Goal: Information Seeking & Learning: Learn about a topic

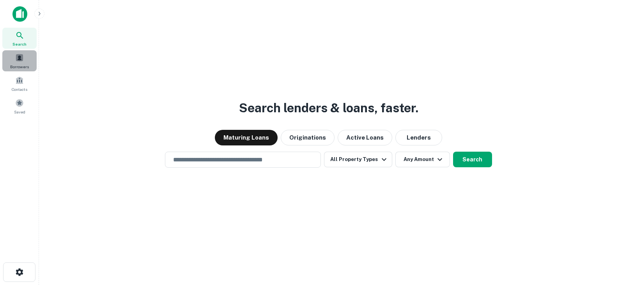
click at [13, 66] on span "Borrowers" at bounding box center [19, 67] width 19 height 6
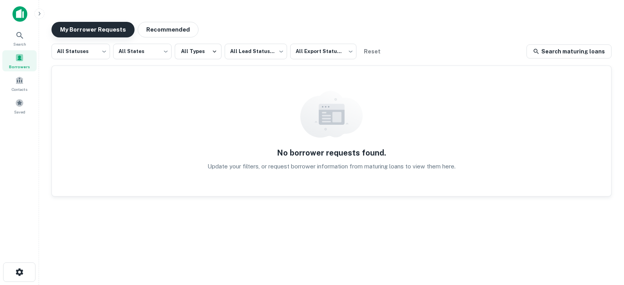
click at [92, 31] on button "My Borrower Requests" at bounding box center [92, 30] width 83 height 16
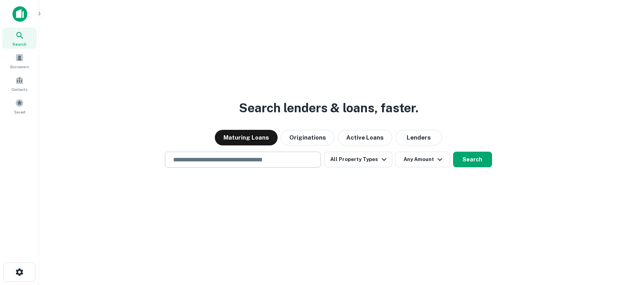
click at [205, 159] on input "text" at bounding box center [242, 159] width 149 height 9
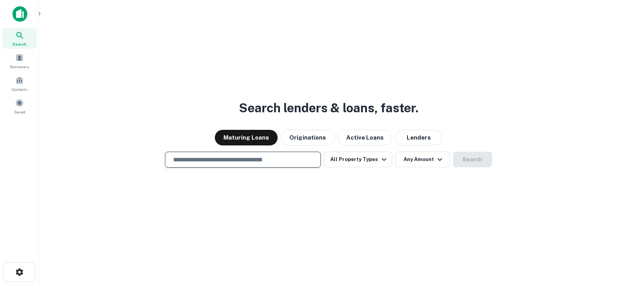
paste input "**********"
click at [279, 156] on input "**********" at bounding box center [236, 159] width 137 height 9
click at [289, 156] on input "**********" at bounding box center [236, 159] width 137 height 9
click at [364, 139] on button "Active Loans" at bounding box center [365, 138] width 55 height 16
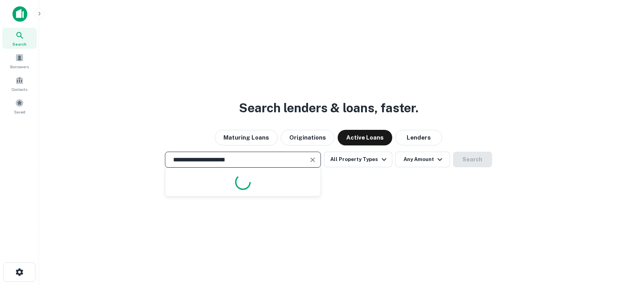
drag, startPoint x: 269, startPoint y: 159, endPoint x: 99, endPoint y: 141, distance: 171.3
click at [99, 141] on div "**********" at bounding box center [328, 161] width 567 height 285
paste input "*"
type input "**********"
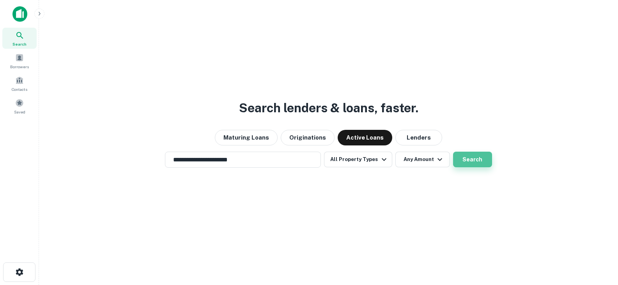
click at [459, 154] on button "Search" at bounding box center [472, 160] width 39 height 16
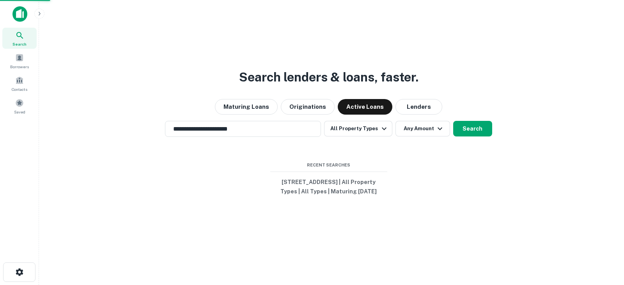
click at [285, 117] on div "9901 niagara falls blvd, niagara falls, ny, 14304" at bounding box center [312, 117] width 239 height 14
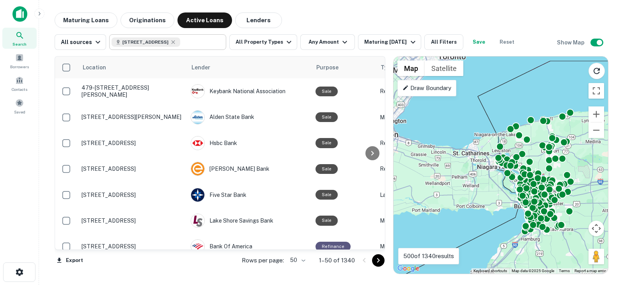
click at [138, 43] on span "9901 Niagara Falls Blvd" at bounding box center [145, 42] width 46 height 7
type input "**********"
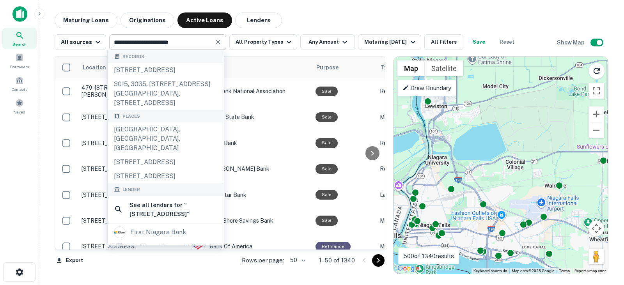
drag, startPoint x: 523, startPoint y: 104, endPoint x: 527, endPoint y: 147, distance: 42.6
click at [527, 147] on div "To activate drag with keyboard, press Alt + Enter. Once in keyboard drag state,…" at bounding box center [500, 165] width 214 height 217
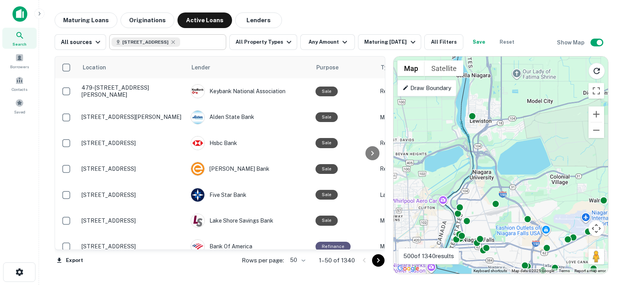
drag, startPoint x: 479, startPoint y: 132, endPoint x: 525, endPoint y: 148, distance: 48.7
click at [525, 148] on div "To activate drag with keyboard, press Alt + Enter. Once in keyboard drag state,…" at bounding box center [500, 165] width 214 height 217
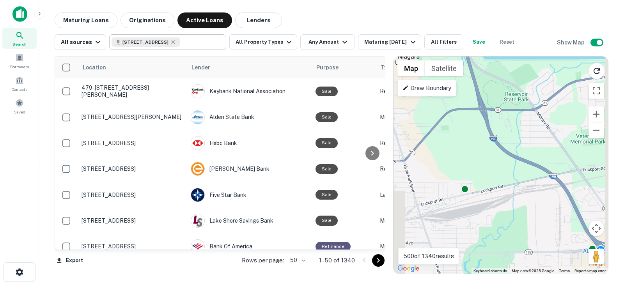
drag, startPoint x: 519, startPoint y: 179, endPoint x: 492, endPoint y: 56, distance: 125.4
click at [494, 65] on div "To activate drag with keyboard, press Alt + Enter. Once in keyboard drag state,…" at bounding box center [500, 165] width 214 height 217
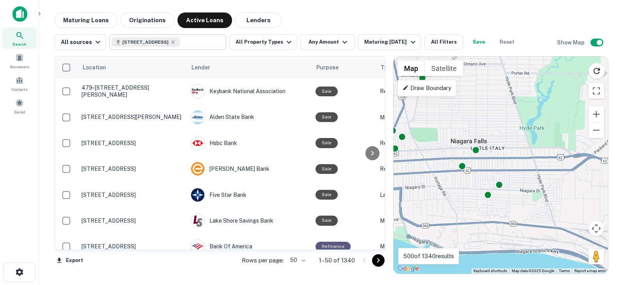
drag, startPoint x: 510, startPoint y: 154, endPoint x: 604, endPoint y: 77, distance: 121.9
click at [604, 77] on div "To activate drag with keyboard, press Alt + Enter. Once in keyboard drag state,…" at bounding box center [500, 165] width 214 height 217
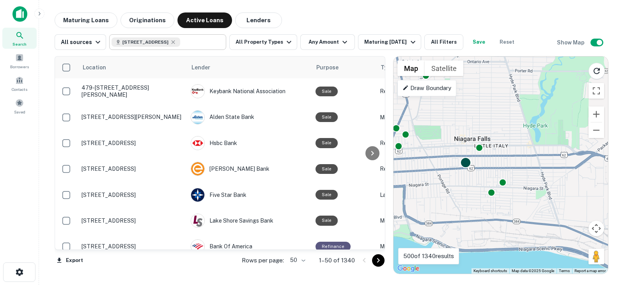
click at [464, 166] on div at bounding box center [465, 162] width 11 height 11
click at [484, 165] on div "To navigate, press the arrow keys. To activate drag with keyboard, press Alt + …" at bounding box center [500, 165] width 214 height 217
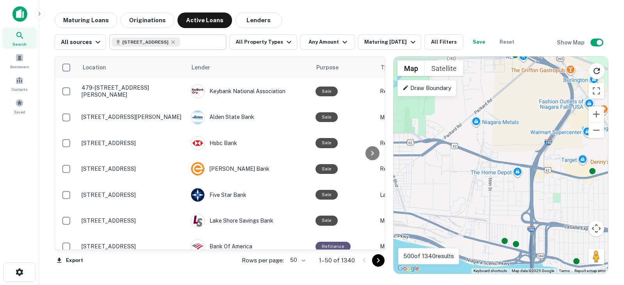
drag, startPoint x: 567, startPoint y: 181, endPoint x: 413, endPoint y: 167, distance: 155.1
click at [413, 167] on div "To activate drag with keyboard, press Alt + Enter. Once in keyboard drag state,…" at bounding box center [500, 165] width 214 height 217
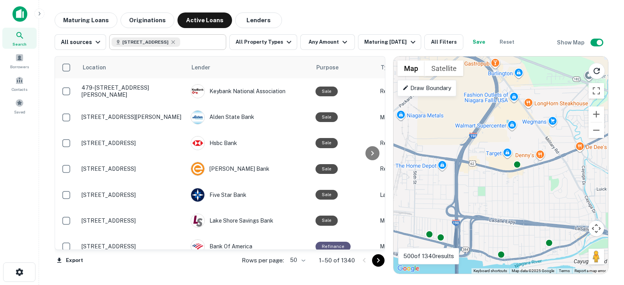
drag, startPoint x: 522, startPoint y: 179, endPoint x: 432, endPoint y: 173, distance: 89.5
click at [432, 173] on div "To activate drag with keyboard, press Alt + Enter. Once in keyboard drag state,…" at bounding box center [500, 165] width 214 height 217
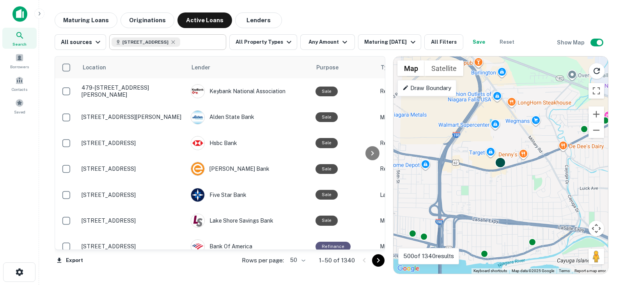
click at [499, 165] on div at bounding box center [500, 162] width 11 height 11
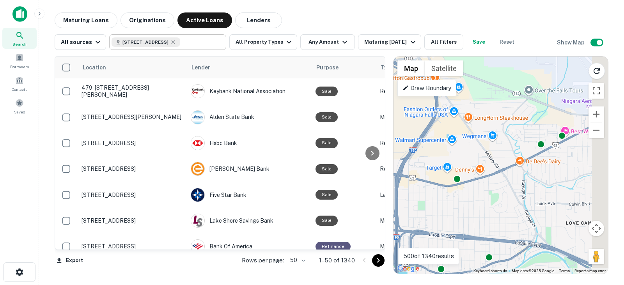
drag, startPoint x: 559, startPoint y: 161, endPoint x: 487, endPoint y: 185, distance: 75.8
click at [487, 185] on div "To activate drag with keyboard, press Alt + Enter. Once in keyboard drag state,…" at bounding box center [500, 165] width 214 height 217
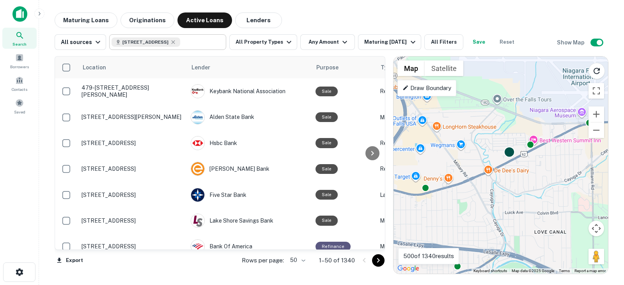
click at [508, 155] on div at bounding box center [509, 151] width 11 height 11
click at [530, 149] on div "To navigate, press the arrow keys. To activate drag with keyboard, press Alt + …" at bounding box center [500, 165] width 214 height 217
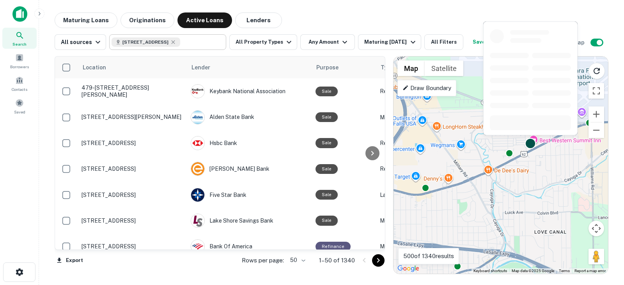
click at [532, 144] on div at bounding box center [530, 143] width 11 height 11
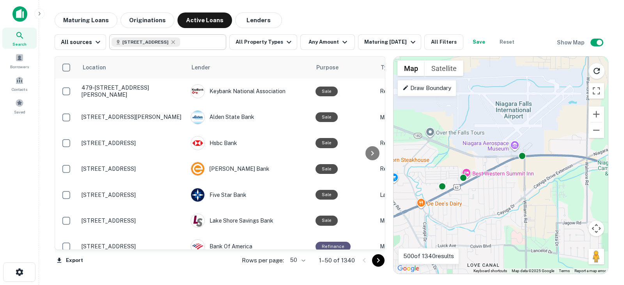
drag, startPoint x: 548, startPoint y: 152, endPoint x: 471, endPoint y: 193, distance: 87.2
click at [471, 193] on div "To activate drag with keyboard, press Alt + Enter. Once in keyboard drag state,…" at bounding box center [500, 165] width 214 height 217
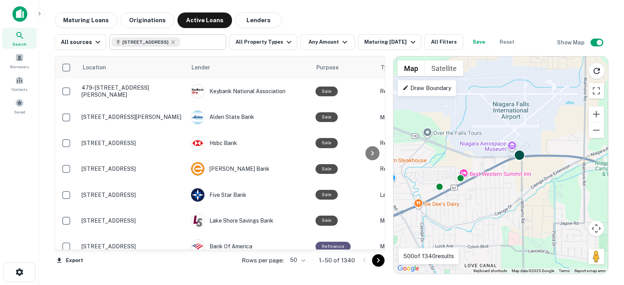
click at [518, 155] on div at bounding box center [519, 154] width 11 height 11
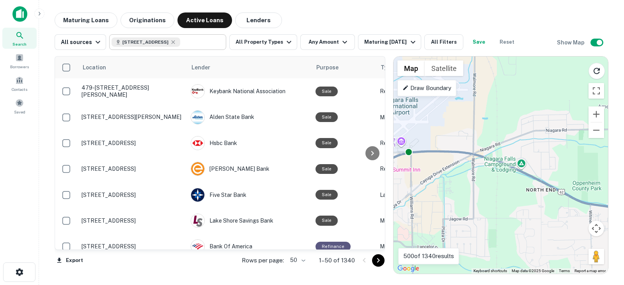
drag, startPoint x: 538, startPoint y: 168, endPoint x: 419, endPoint y: 164, distance: 119.0
click at [419, 164] on div "To activate drag with keyboard, press Alt + Enter. Once in keyboard drag state,…" at bounding box center [500, 165] width 214 height 217
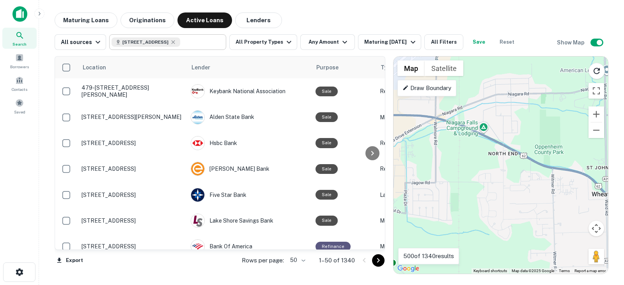
drag, startPoint x: 480, startPoint y: 166, endPoint x: 445, endPoint y: 129, distance: 51.3
click at [445, 129] on div "To activate drag with keyboard, press Alt + Enter. Once in keyboard drag state,…" at bounding box center [500, 165] width 214 height 217
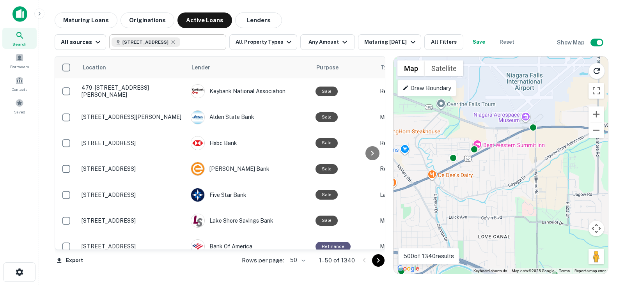
drag, startPoint x: 419, startPoint y: 139, endPoint x: 588, endPoint y: 151, distance: 169.3
click at [588, 151] on div "To activate drag with keyboard, press Alt + Enter. Once in keyboard drag state,…" at bounding box center [500, 165] width 214 height 217
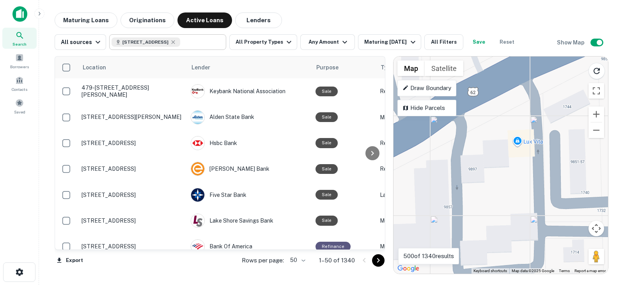
drag, startPoint x: 494, startPoint y: 163, endPoint x: 403, endPoint y: 200, distance: 98.3
click at [403, 200] on div "To activate drag with keyboard, press Alt + Enter. Once in keyboard drag state,…" at bounding box center [500, 165] width 214 height 217
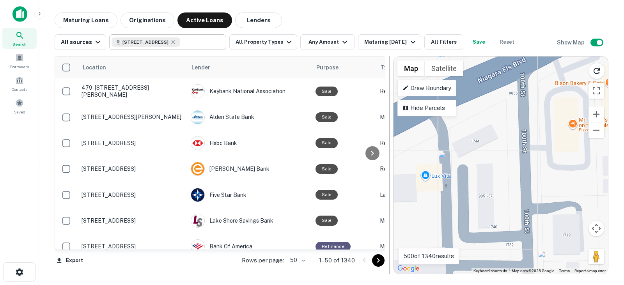
drag, startPoint x: 482, startPoint y: 161, endPoint x: 389, endPoint y: 195, distance: 98.6
click at [389, 195] on div "Location Lender Purpose Type Mortgage Amount Borrower Last Financed Date Maturi…" at bounding box center [332, 162] width 554 height 224
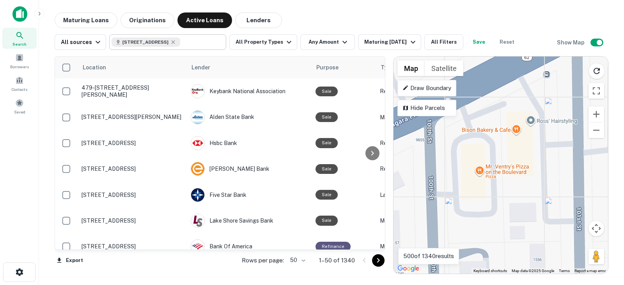
drag, startPoint x: 508, startPoint y: 152, endPoint x: 431, endPoint y: 195, distance: 88.1
click at [431, 195] on div "To activate drag with keyboard, press Alt + Enter. Once in keyboard drag state,…" at bounding box center [500, 165] width 214 height 217
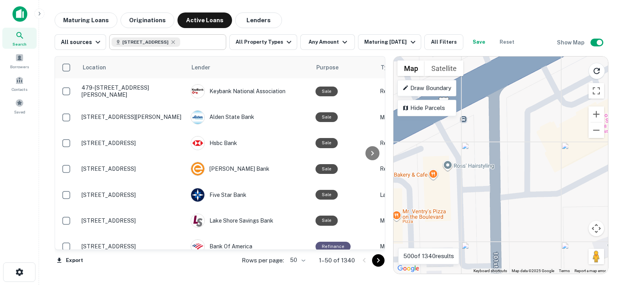
drag, startPoint x: 513, startPoint y: 151, endPoint x: 426, endPoint y: 201, distance: 99.9
click at [426, 201] on div "To activate drag with keyboard, press Alt + Enter. Once in keyboard drag state,…" at bounding box center [500, 165] width 214 height 217
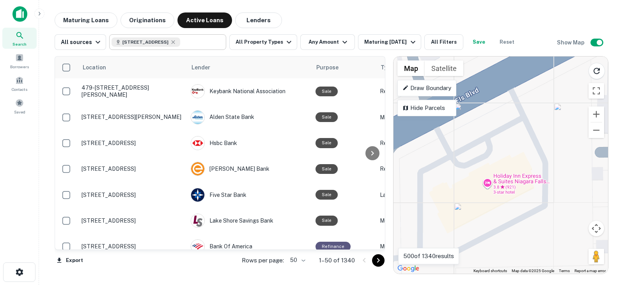
drag, startPoint x: 512, startPoint y: 158, endPoint x: 403, endPoint y: 219, distance: 124.6
click at [403, 219] on div "To activate drag with keyboard, press Alt + Enter. Once in keyboard drag state,…" at bounding box center [500, 165] width 214 height 217
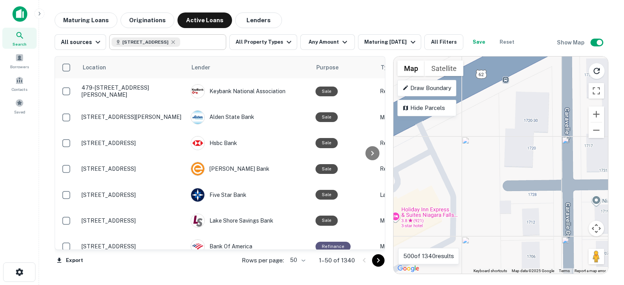
drag, startPoint x: 496, startPoint y: 176, endPoint x: 400, endPoint y: 211, distance: 102.0
click at [400, 211] on div "To activate drag with keyboard, press Alt + Enter. Once in keyboard drag state,…" at bounding box center [500, 165] width 214 height 217
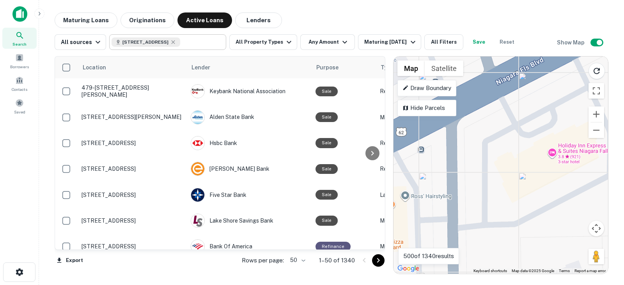
drag, startPoint x: 432, startPoint y: 190, endPoint x: 606, endPoint y: 120, distance: 187.5
click at [604, 122] on div "To activate drag with keyboard, press Alt + Enter. Once in keyboard drag state,…" at bounding box center [500, 165] width 214 height 217
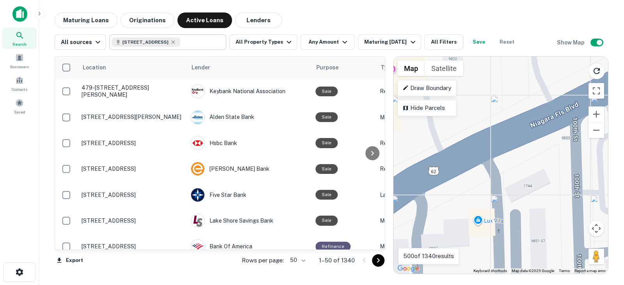
drag, startPoint x: 471, startPoint y: 201, endPoint x: 588, endPoint y: 170, distance: 121.4
click at [588, 170] on div "To activate drag with keyboard, press Alt + Enter. Once in keyboard drag state,…" at bounding box center [500, 165] width 214 height 217
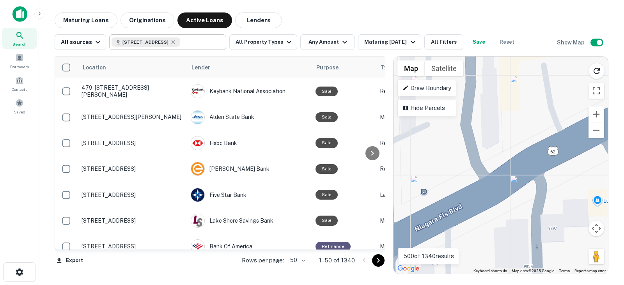
drag, startPoint x: 405, startPoint y: 195, endPoint x: 518, endPoint y: 175, distance: 114.0
click at [518, 175] on div "To activate drag with keyboard, press Alt + Enter. Once in keyboard drag state,…" at bounding box center [500, 165] width 214 height 217
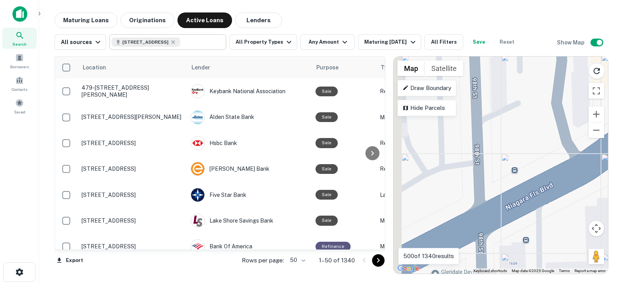
drag, startPoint x: 413, startPoint y: 197, endPoint x: 498, endPoint y: 182, distance: 86.7
click at [498, 182] on div "To activate drag with keyboard, press Alt + Enter. Once in keyboard drag state,…" at bounding box center [500, 165] width 214 height 217
drag, startPoint x: 497, startPoint y: 186, endPoint x: 437, endPoint y: 234, distance: 76.1
click at [437, 233] on div "To activate drag with keyboard, press Alt + Enter. Once in keyboard drag state,…" at bounding box center [500, 165] width 214 height 217
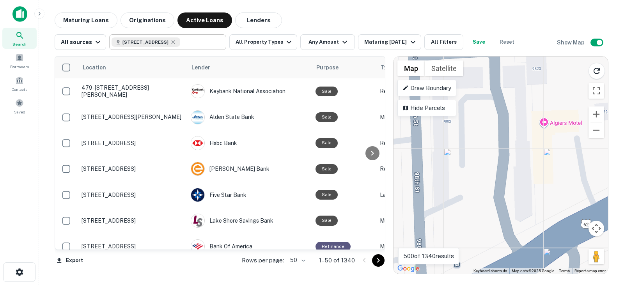
drag, startPoint x: 466, startPoint y: 172, endPoint x: 468, endPoint y: 228, distance: 56.2
click at [468, 228] on div "To activate drag with keyboard, press Alt + Enter. Once in keyboard drag state,…" at bounding box center [500, 165] width 214 height 217
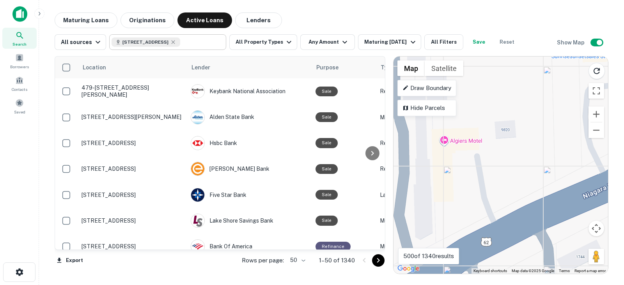
drag, startPoint x: 526, startPoint y: 202, endPoint x: 413, endPoint y: 207, distance: 112.8
click at [413, 207] on div "To activate drag with keyboard, press Alt + Enter. Once in keyboard drag state,…" at bounding box center [500, 165] width 214 height 217
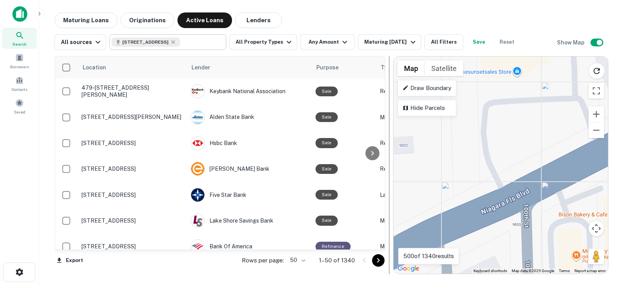
drag, startPoint x: 492, startPoint y: 186, endPoint x: 386, endPoint y: 202, distance: 107.3
click at [386, 202] on div "Location Lender Purpose Type Mortgage Amount Borrower Last Financed Date Maturi…" at bounding box center [332, 162] width 554 height 224
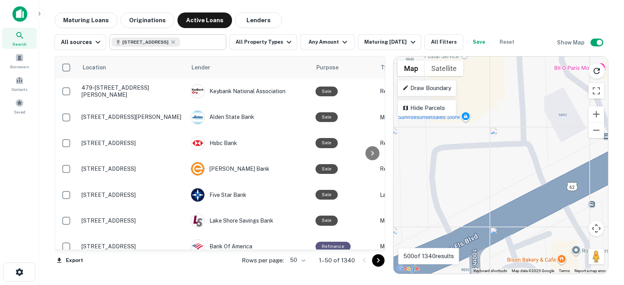
drag, startPoint x: 460, startPoint y: 165, endPoint x: 417, endPoint y: 213, distance: 64.4
click at [417, 213] on div "To activate drag with keyboard, press Alt + Enter. Once in keyboard drag state,…" at bounding box center [500, 165] width 214 height 217
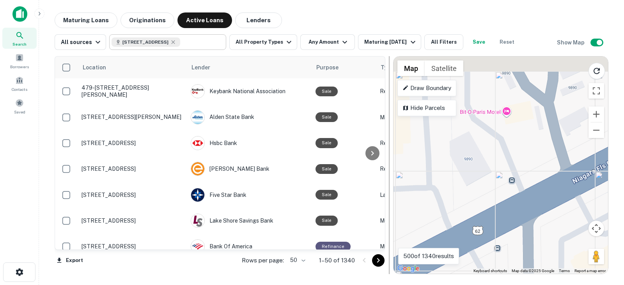
drag, startPoint x: 482, startPoint y: 173, endPoint x: 388, endPoint y: 219, distance: 105.1
click at [388, 219] on div "Location Lender Purpose Type Mortgage Amount Borrower Last Financed Date Maturi…" at bounding box center [332, 162] width 554 height 224
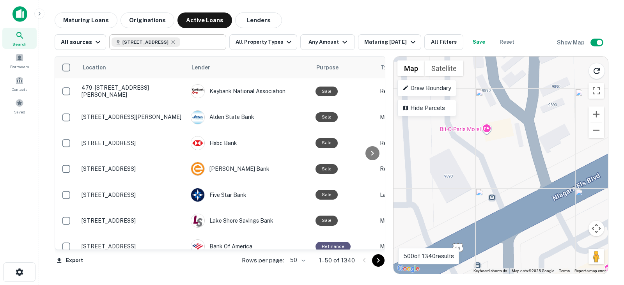
drag, startPoint x: 480, startPoint y: 163, endPoint x: 460, endPoint y: 182, distance: 28.1
click at [460, 182] on div "To activate drag with keyboard, press Alt + Enter. Once in keyboard drag state,…" at bounding box center [500, 165] width 214 height 217
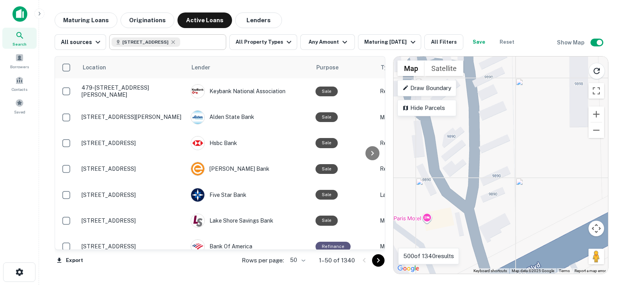
drag, startPoint x: 537, startPoint y: 132, endPoint x: 472, endPoint y: 228, distance: 115.4
click at [472, 228] on div "To activate drag with keyboard, press Alt + Enter. Once in keyboard drag state,…" at bounding box center [500, 165] width 214 height 217
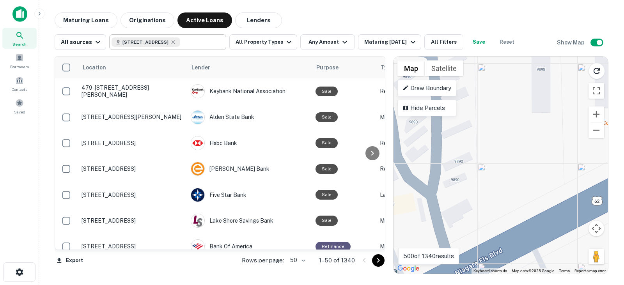
drag, startPoint x: 474, startPoint y: 159, endPoint x: 414, endPoint y: 145, distance: 61.2
click at [414, 145] on div "To activate drag with keyboard, press Alt + Enter. Once in keyboard drag state,…" at bounding box center [500, 165] width 214 height 217
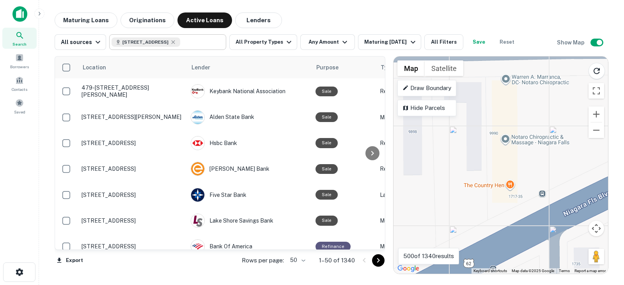
drag, startPoint x: 530, startPoint y: 138, endPoint x: 443, endPoint y: 205, distance: 110.0
click at [443, 205] on div "To activate drag with keyboard, press Alt + Enter. Once in keyboard drag state,…" at bounding box center [500, 165] width 214 height 217
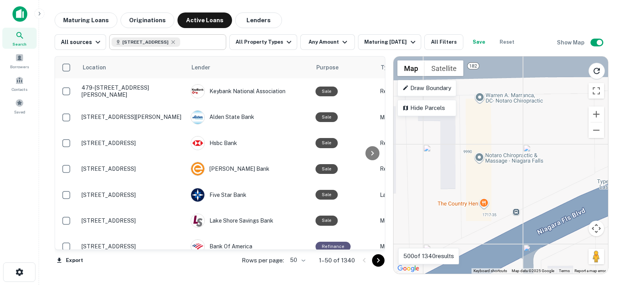
drag, startPoint x: 505, startPoint y: 166, endPoint x: 476, endPoint y: 187, distance: 35.5
click at [476, 187] on div "To activate drag with keyboard, press Alt + Enter. Once in keyboard drag state,…" at bounding box center [500, 165] width 214 height 217
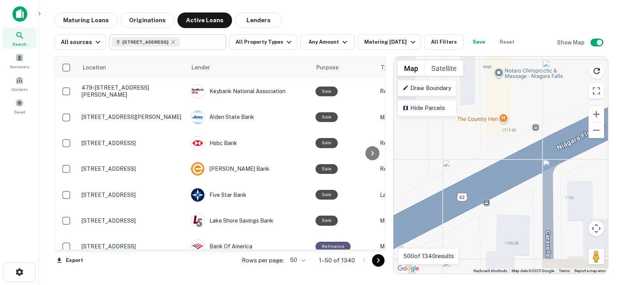
drag, startPoint x: 463, startPoint y: 194, endPoint x: 478, endPoint y: 92, distance: 102.4
click at [478, 92] on div "To activate drag with keyboard, press Alt + Enter. Once in keyboard drag state,…" at bounding box center [500, 165] width 214 height 217
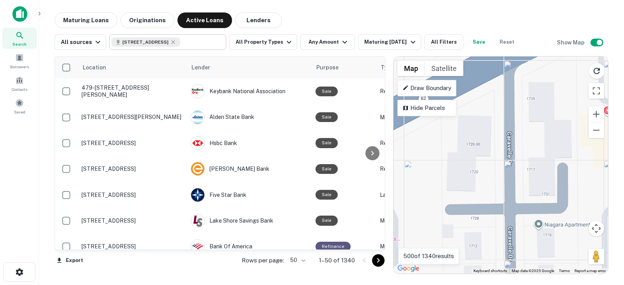
drag, startPoint x: 503, startPoint y: 213, endPoint x: 467, endPoint y: 129, distance: 90.9
click at [467, 129] on div "To activate drag with keyboard, press Alt + Enter. Once in keyboard drag state,…" at bounding box center [500, 165] width 214 height 217
click at [470, 145] on div "To activate drag with keyboard, press Alt + Enter. Once in keyboard drag state,…" at bounding box center [500, 165] width 214 height 217
click at [480, 148] on div "To activate drag with keyboard, press Alt + Enter. Once in keyboard drag state,…" at bounding box center [500, 165] width 214 height 217
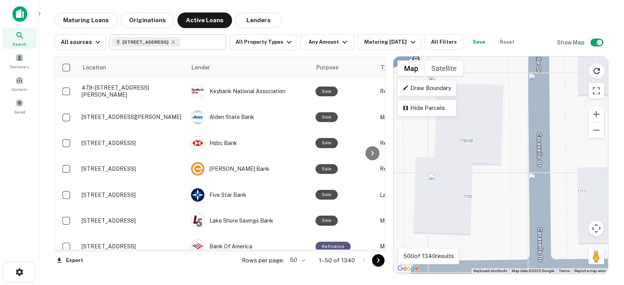
click at [466, 143] on div "To activate drag with keyboard, press Alt + Enter. Once in keyboard drag state,…" at bounding box center [500, 165] width 214 height 217
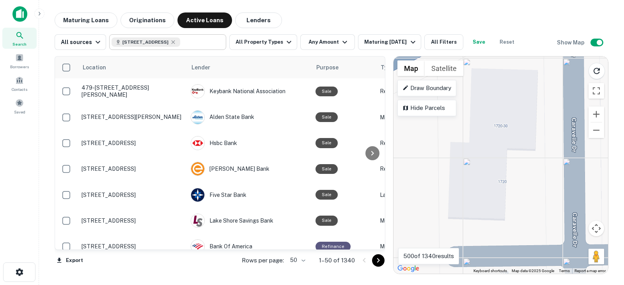
drag, startPoint x: 433, startPoint y: 207, endPoint x: 483, endPoint y: 178, distance: 58.2
click at [483, 179] on div "To activate drag with keyboard, press Alt + Enter. Once in keyboard drag state,…" at bounding box center [500, 165] width 214 height 217
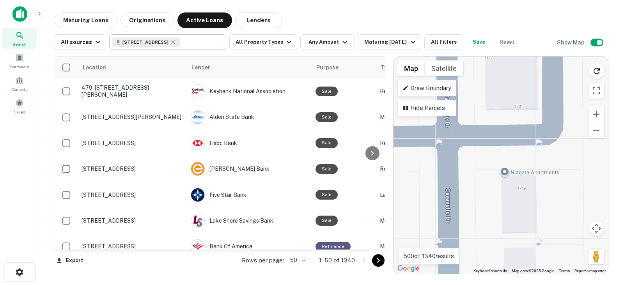
click at [510, 170] on div "To activate drag with keyboard, press Alt + Enter. Once in keyboard drag state,…" at bounding box center [500, 165] width 214 height 217
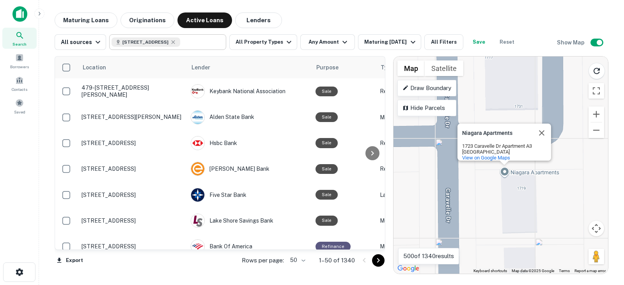
click at [533, 179] on div "To activate drag with keyboard, press Alt + Enter. Once in keyboard drag state,…" at bounding box center [500, 165] width 214 height 217
